Goal: Submit feedback/report problem: Submit feedback/report problem

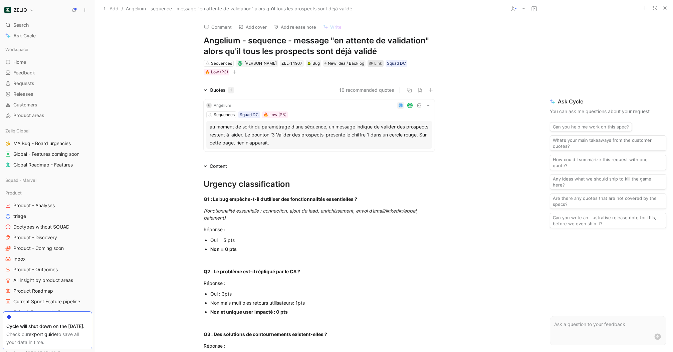
click at [373, 64] on div "Link" at bounding box center [376, 63] width 16 height 7
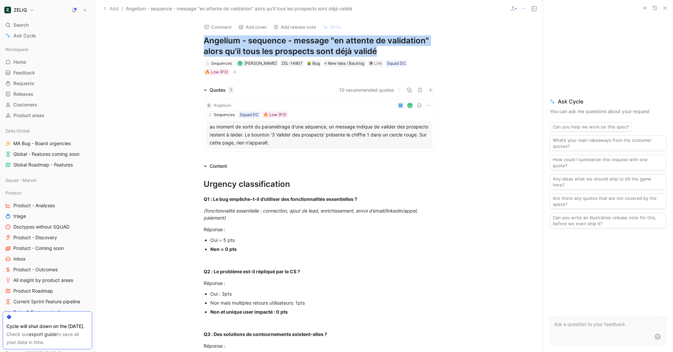
drag, startPoint x: 389, startPoint y: 48, endPoint x: 200, endPoint y: 41, distance: 189.2
click at [200, 41] on div "Comment Add cover Add release note Write Angelium - sequence - message "en atte…" at bounding box center [319, 47] width 257 height 58
copy h1 "Angelium - sequence - message "en attente de validation" alors qu'il tous les p…"
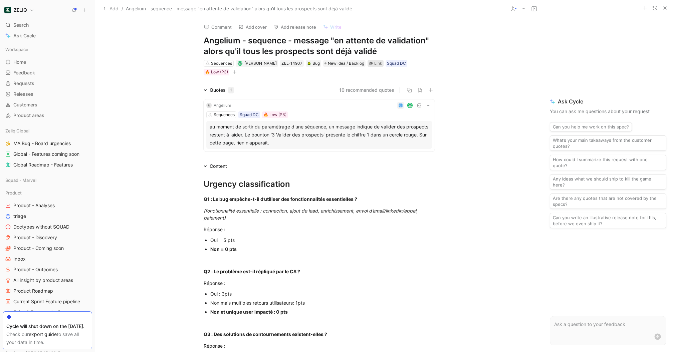
click at [374, 61] on div "Link" at bounding box center [378, 63] width 8 height 7
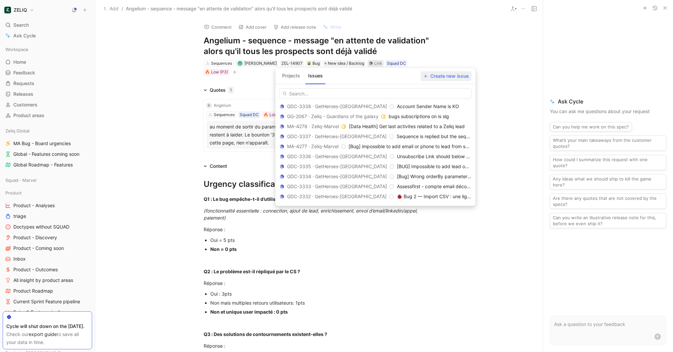
click at [446, 78] on span "Create new issue" at bounding box center [446, 76] width 45 height 8
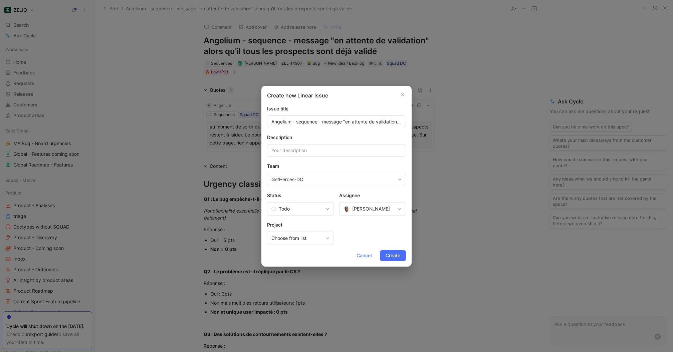
click at [337, 125] on input "Angelium - sequence - message "en attente de validation" alors qu'il tous les p…" at bounding box center [336, 122] width 139 height 13
click at [400, 252] on span "Create" at bounding box center [393, 256] width 15 height 8
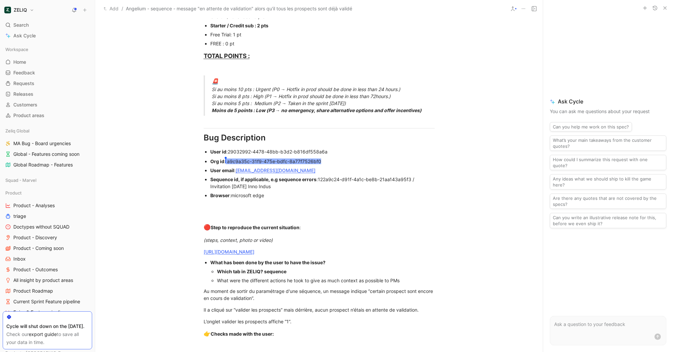
scroll to position [436, 0]
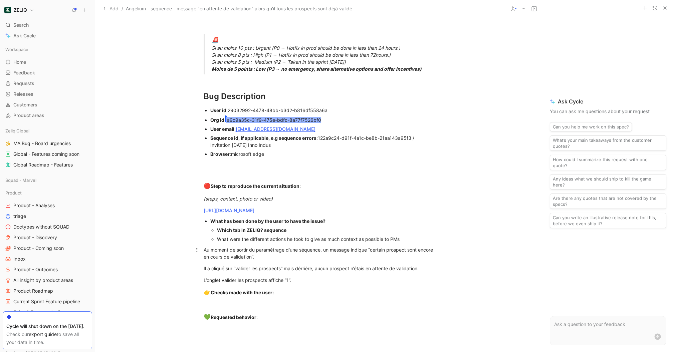
click at [338, 256] on div "Au moment de sortir du paramétrage d'une séquence, un message indique “certain …" at bounding box center [319, 253] width 231 height 14
drag, startPoint x: 385, startPoint y: 210, endPoint x: 198, endPoint y: 207, distance: 187.1
click at [277, 163] on div at bounding box center [322, 163] width 224 height 7
click at [291, 161] on div at bounding box center [322, 163] width 224 height 7
click at [288, 152] on div "Browser : microsoft edge" at bounding box center [322, 154] width 224 height 7
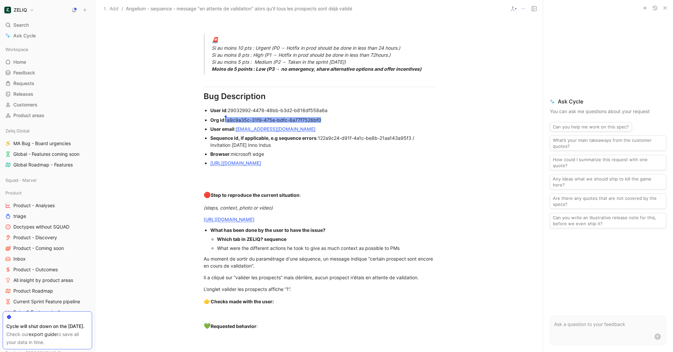
scroll to position [452, 0]
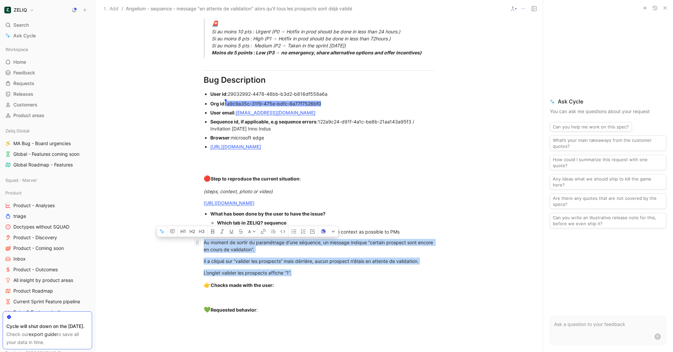
drag, startPoint x: 300, startPoint y: 275, endPoint x: 194, endPoint y: 240, distance: 112.2
copy div "Au moment de sortir du paramétrage d'une séquence, un message indique “certain …"
click at [365, 253] on p "Au moment de sortir du paramétrage d'une séquence, un message indique “certain …" at bounding box center [319, 246] width 257 height 18
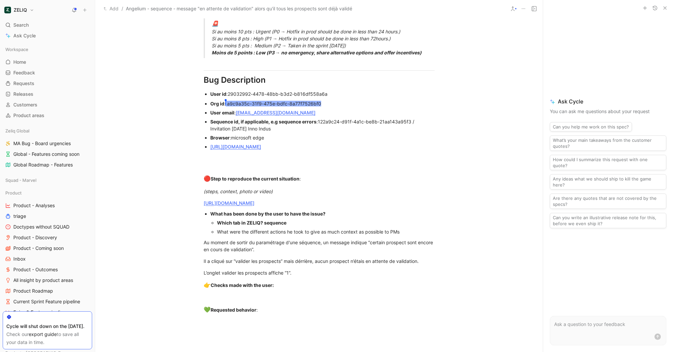
click at [400, 150] on div "[URL][DOMAIN_NAME]" at bounding box center [322, 146] width 224 height 7
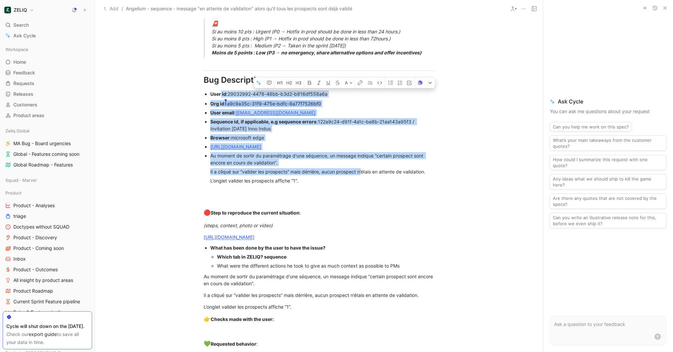
drag, startPoint x: 362, startPoint y: 175, endPoint x: 221, endPoint y: 94, distance: 162.5
click at [221, 94] on div "Urgency classification Q1 : Le bug empêche-t-il d’utiliser des fonctionnalités …" at bounding box center [319, 42] width 448 height 649
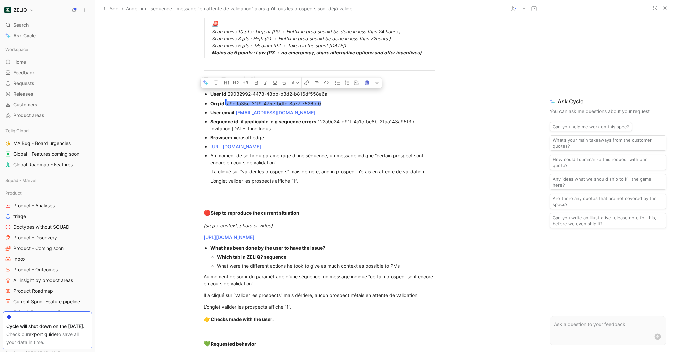
click at [327, 190] on div at bounding box center [322, 189] width 224 height 7
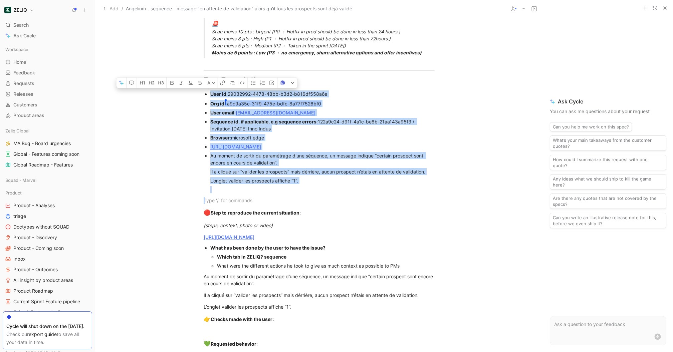
drag, startPoint x: 327, startPoint y: 190, endPoint x: 189, endPoint y: 91, distance: 170.0
click at [189, 91] on div "Urgency classification Q1 : Le bug empêche-t-il d’utiliser des fonctionnalités …" at bounding box center [319, 42] width 448 height 649
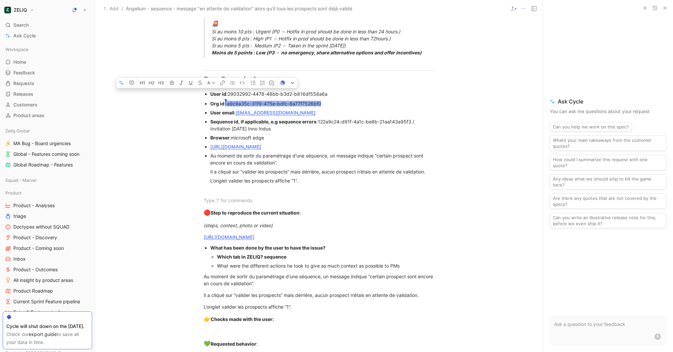
scroll to position [0, 0]
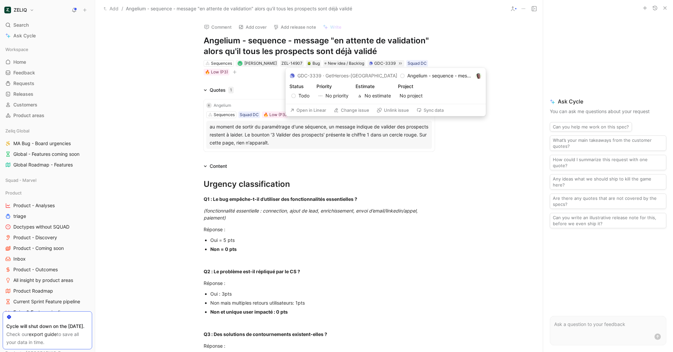
click at [312, 110] on button "Open in Linear" at bounding box center [308, 110] width 42 height 9
